Goal: Transaction & Acquisition: Purchase product/service

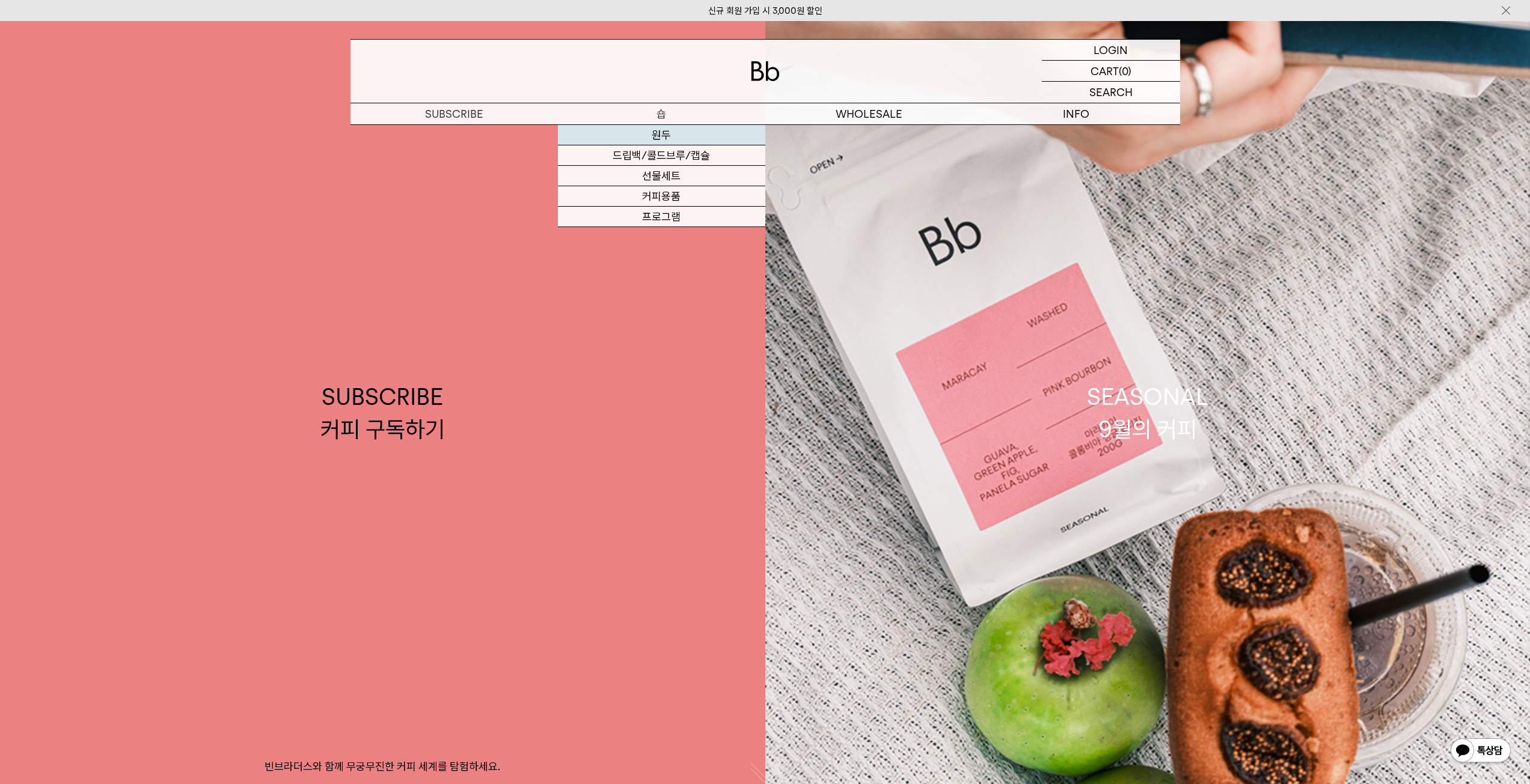
click at [666, 140] on link "원두" at bounding box center [662, 135] width 207 height 20
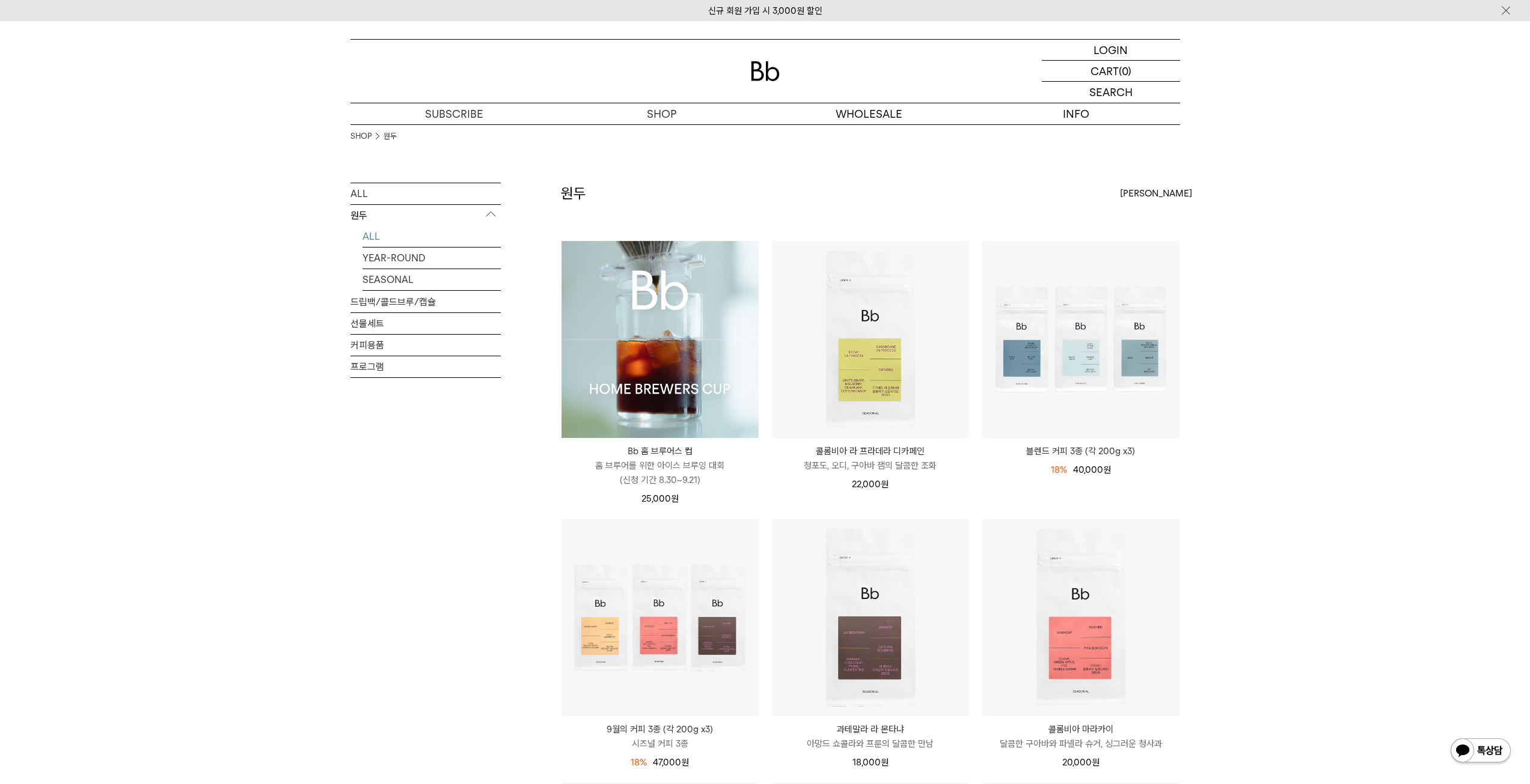
click at [656, 357] on img at bounding box center [659, 339] width 197 height 197
